Goal: Task Accomplishment & Management: Manage account settings

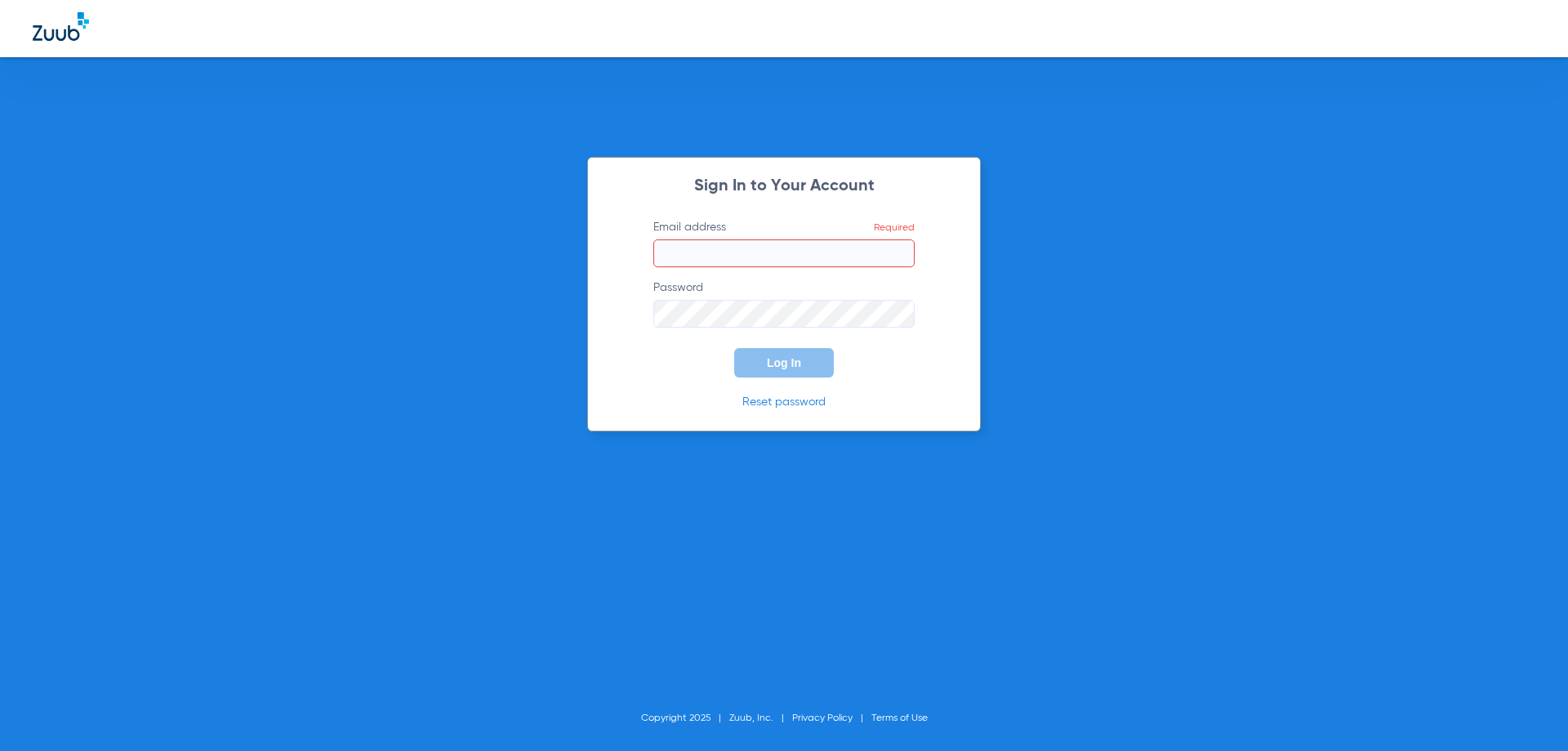
click at [1350, 400] on div "Sign In to Your Account Email address Required Password Log In Reset password C…" at bounding box center [784, 376] width 1568 height 751
click at [722, 244] on input "Email address Required" at bounding box center [784, 253] width 261 height 28
type input "s"
type input "[EMAIL_ADDRESS][DOMAIN_NAME]"
click at [734, 348] on button "Log In" at bounding box center [784, 363] width 99 height 30
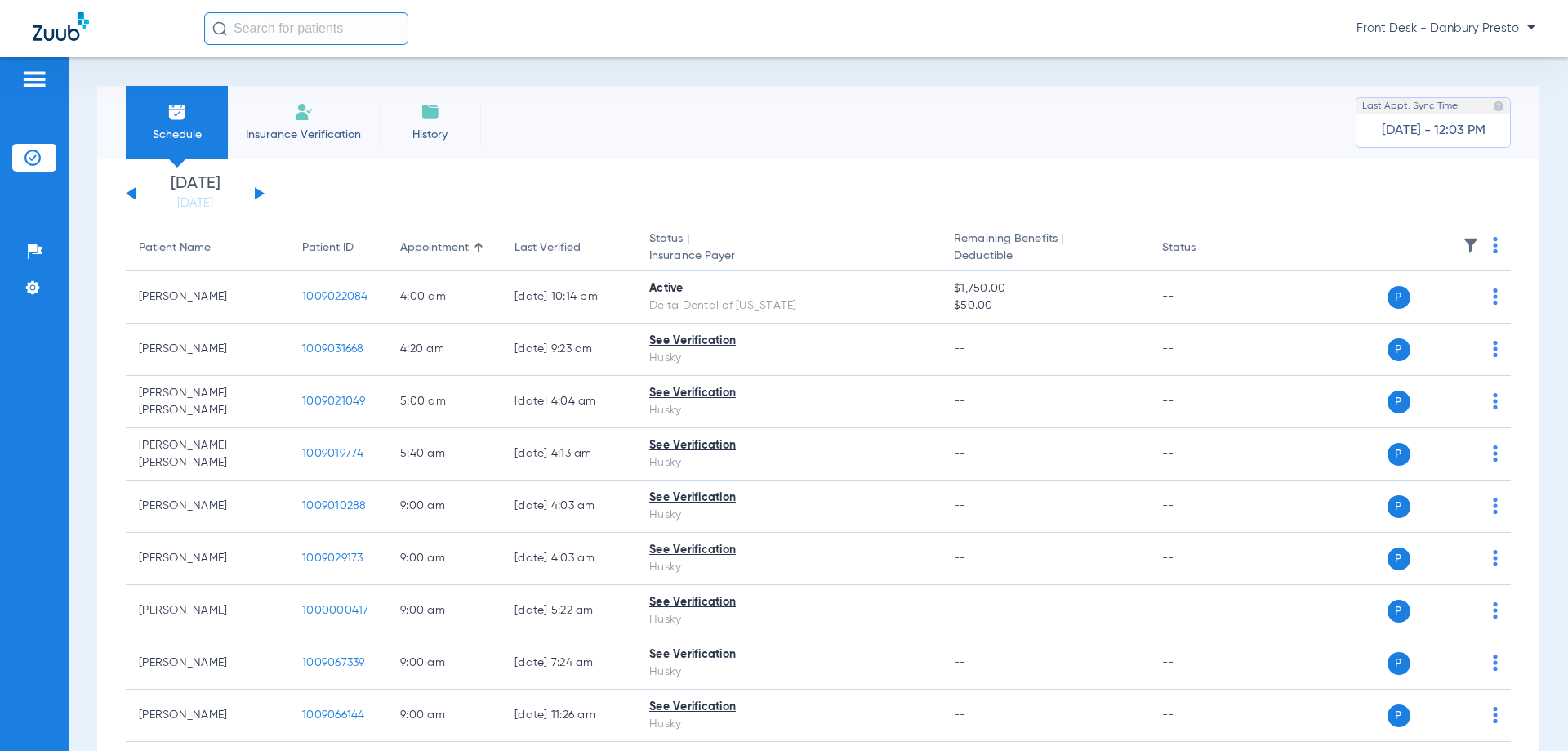
click at [1484, 30] on span "Front Desk - Danbury Presto" at bounding box center [1446, 29] width 179 height 16
click at [1399, 25] on div at bounding box center [784, 376] width 1568 height 751
click at [947, 118] on div "Schedule Insurance Verification History Last Appt. Sync Time: [DATE] - 12:03 PM" at bounding box center [818, 122] width 1442 height 74
